Goal: Transaction & Acquisition: Download file/media

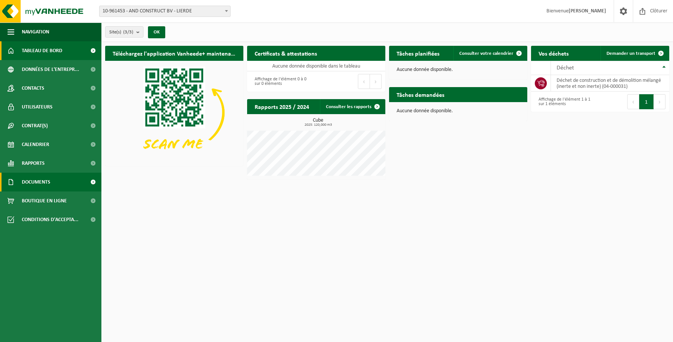
click at [42, 185] on span "Documents" at bounding box center [36, 182] width 29 height 19
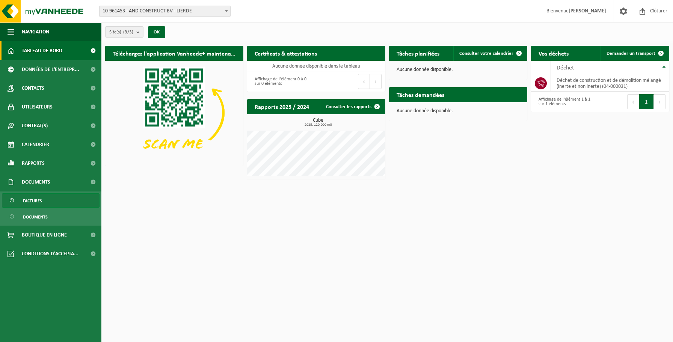
click at [29, 203] on span "Factures" at bounding box center [32, 201] width 19 height 14
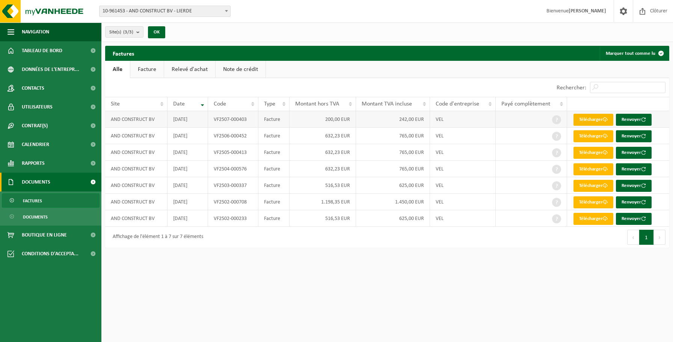
click at [592, 118] on link "Télécharger" at bounding box center [594, 120] width 40 height 12
click at [589, 136] on link "Télécharger" at bounding box center [594, 136] width 40 height 12
click at [596, 153] on link "Télécharger" at bounding box center [594, 153] width 40 height 12
click at [587, 171] on link "Télécharger" at bounding box center [594, 169] width 40 height 12
click at [588, 186] on link "Télécharger" at bounding box center [594, 186] width 40 height 12
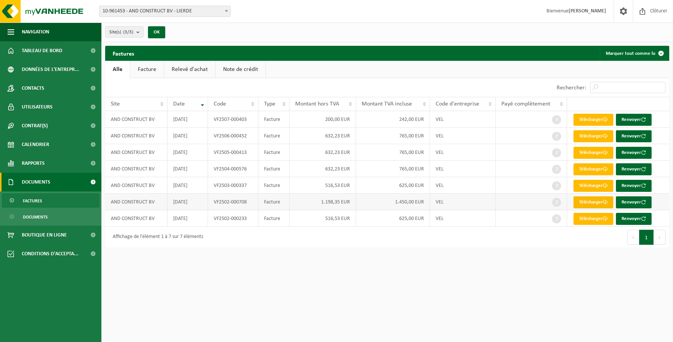
click at [584, 204] on link "Télécharger" at bounding box center [594, 203] width 40 height 12
click at [594, 223] on link "Télécharger" at bounding box center [594, 219] width 40 height 12
